Goal: Register for event/course

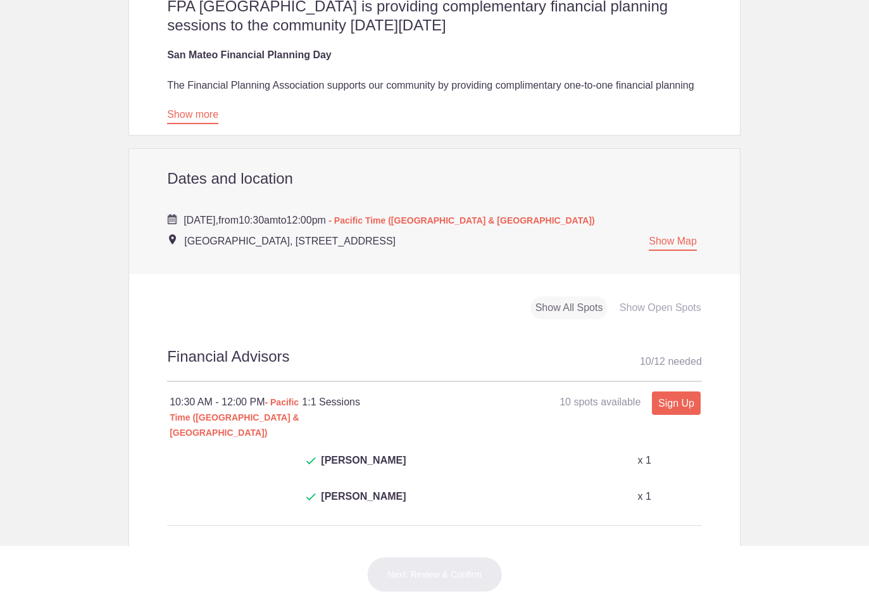
scroll to position [422, 0]
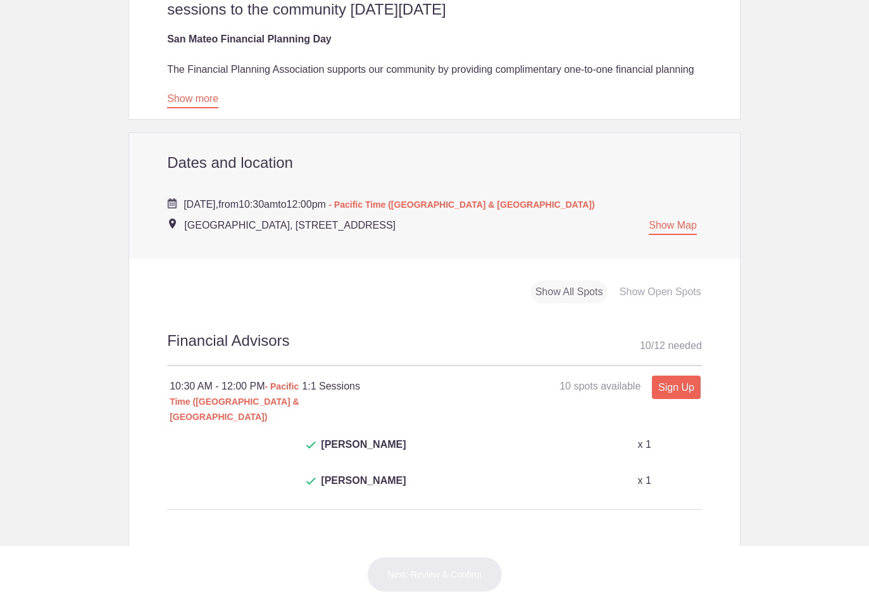
click at [683, 381] on link "Sign Up" at bounding box center [676, 386] width 49 height 23
type input "1"
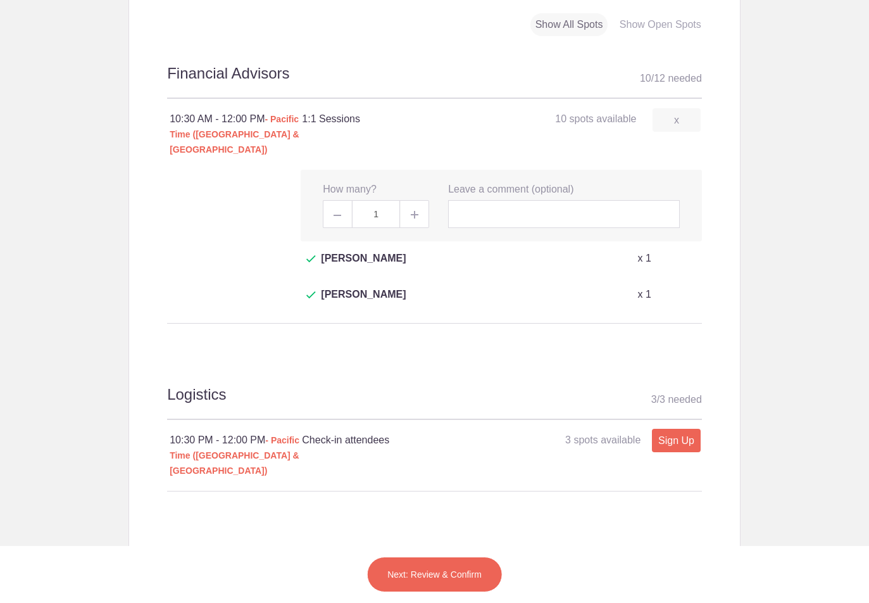
scroll to position [690, 0]
click at [498, 202] on input "text" at bounding box center [564, 213] width 232 height 28
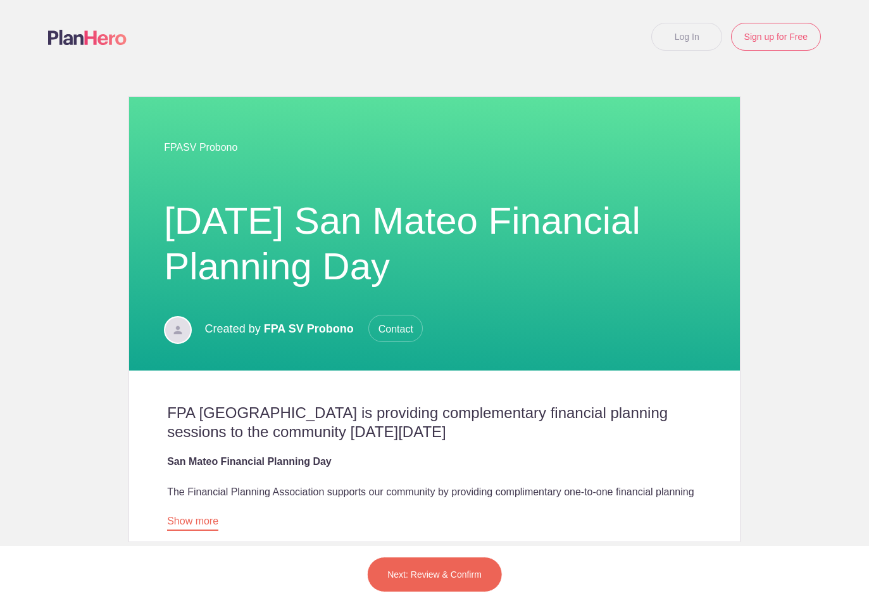
scroll to position [0, 0]
click at [684, 35] on link "Log In" at bounding box center [687, 37] width 71 height 28
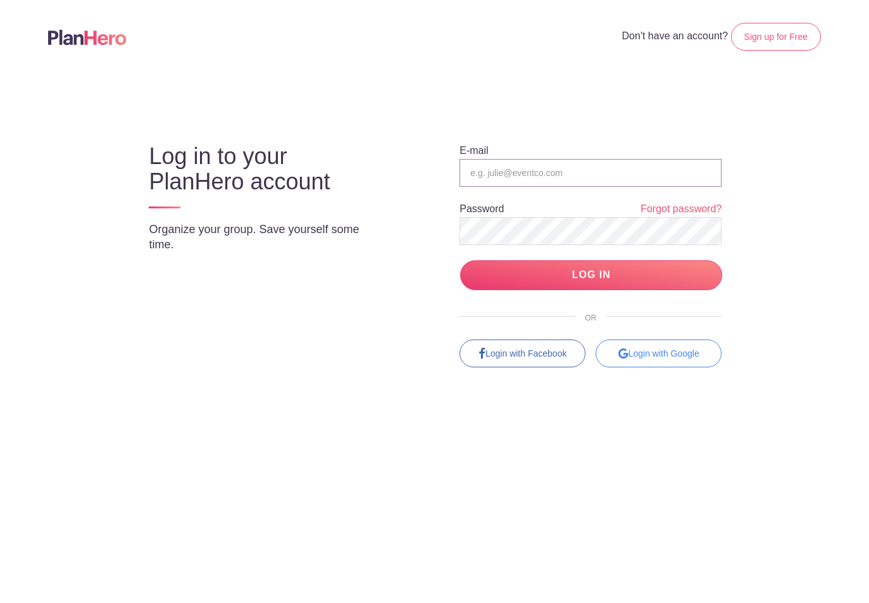
type input "[PERSON_NAME][EMAIL_ADDRESS][PERSON_NAME][DOMAIN_NAME]"
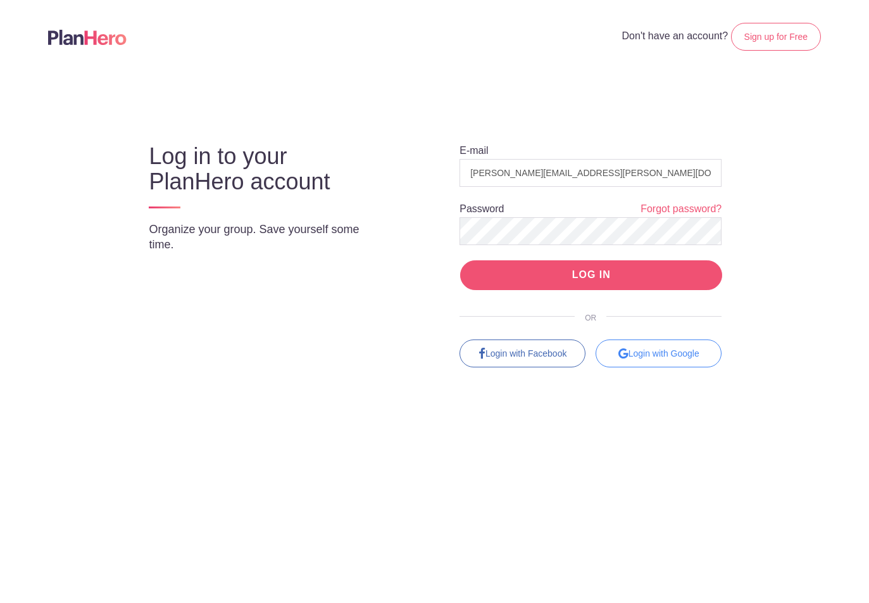
click at [599, 275] on input "LOG IN" at bounding box center [591, 275] width 262 height 30
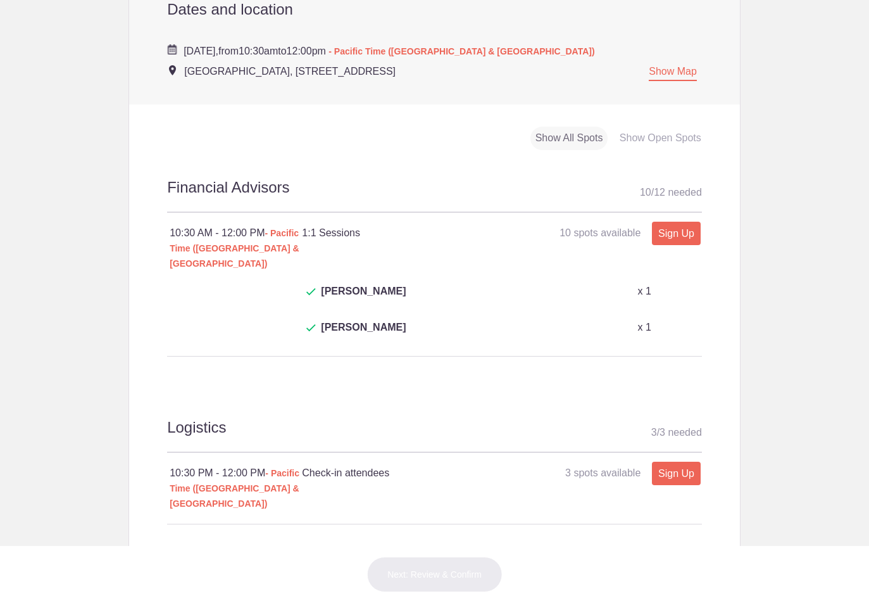
scroll to position [667, 0]
click at [676, 229] on link "Sign Up" at bounding box center [676, 231] width 49 height 23
type input "1"
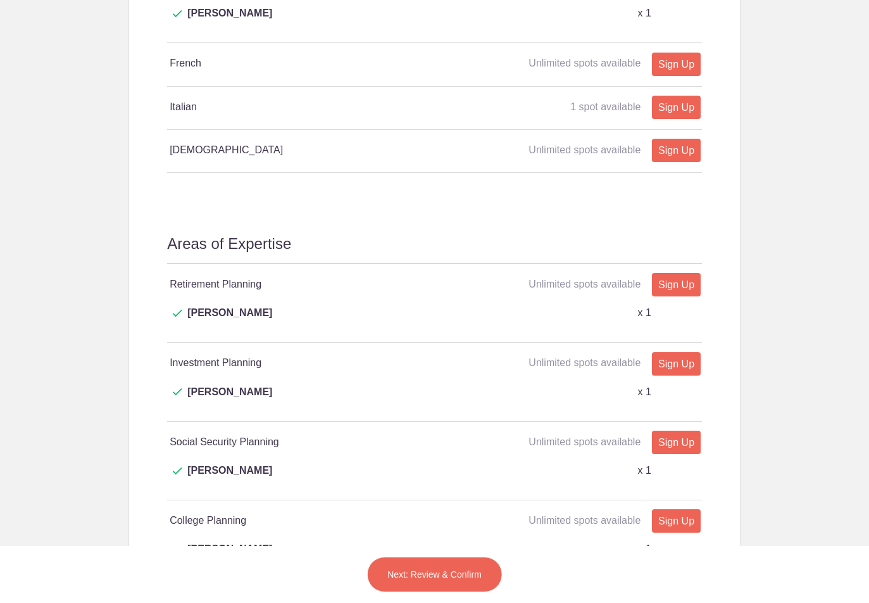
scroll to position [1432, 0]
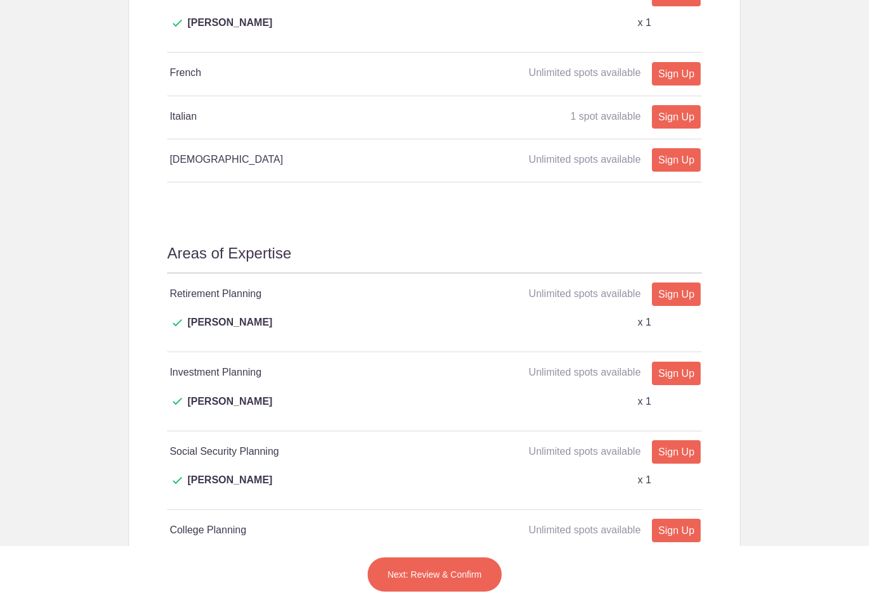
click at [420, 574] on button "Next: Review & Confirm" at bounding box center [435, 574] width 136 height 35
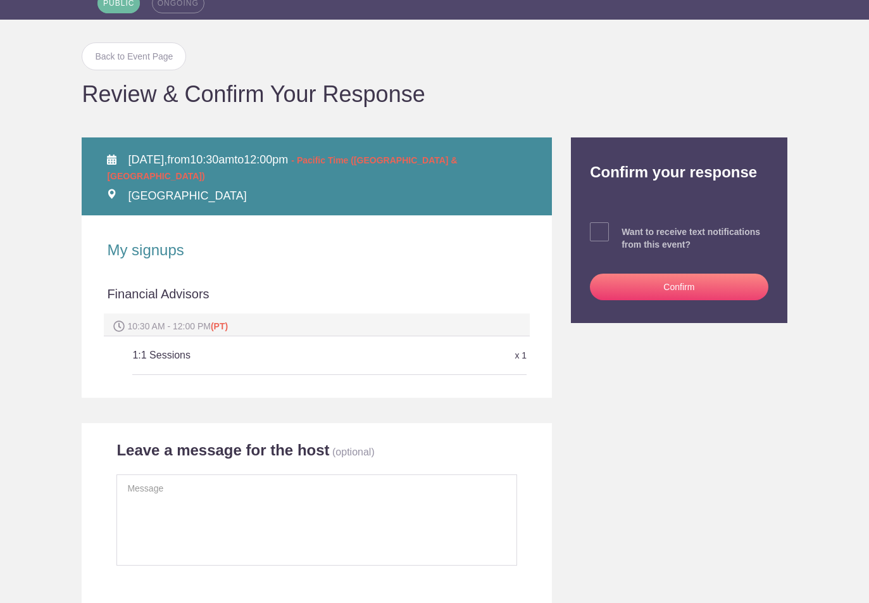
scroll to position [96, 0]
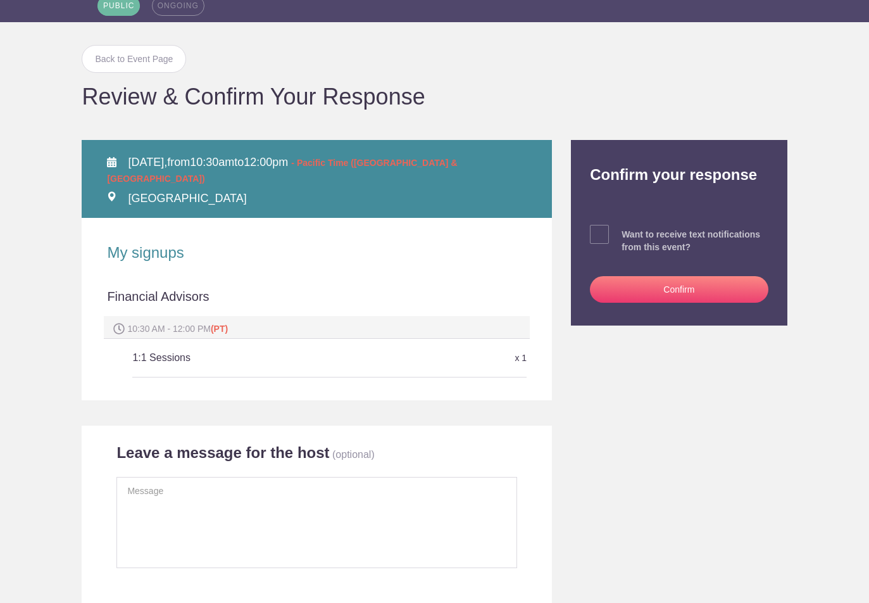
click at [675, 293] on button "Confirm" at bounding box center [679, 289] width 178 height 27
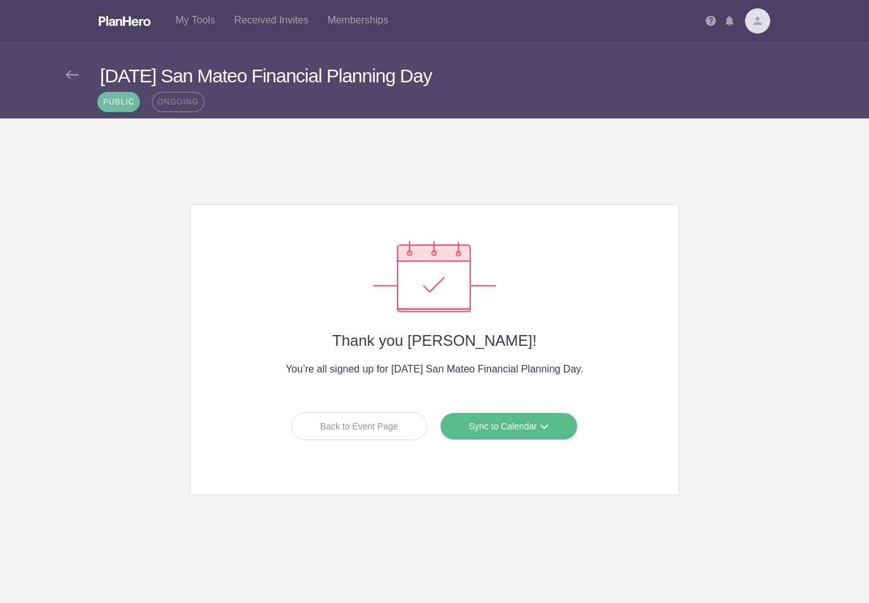
click at [505, 431] on link "Sync to Calendar" at bounding box center [509, 426] width 138 height 28
click at [493, 504] on link "Apple iCal" at bounding box center [504, 505] width 113 height 25
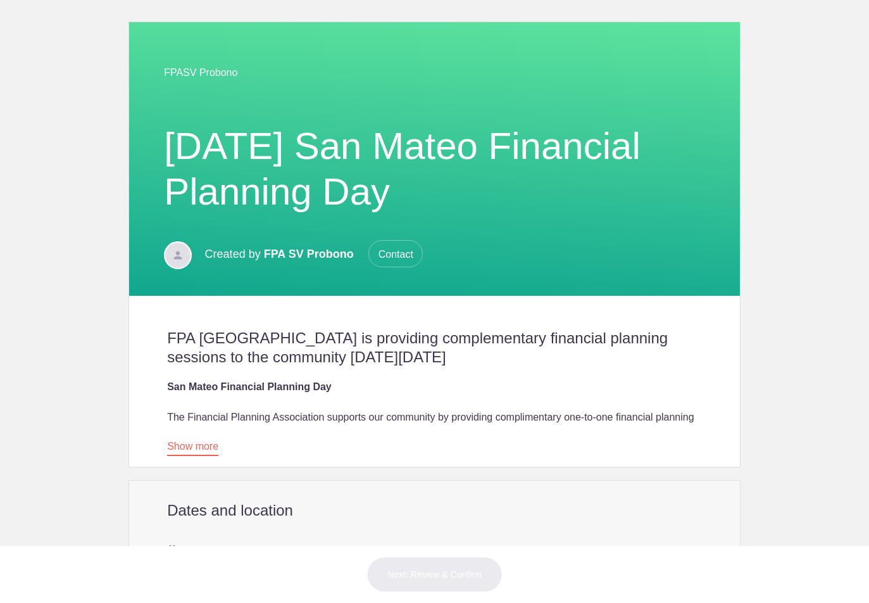
scroll to position [160, 0]
